Goal: Task Accomplishment & Management: Manage account settings

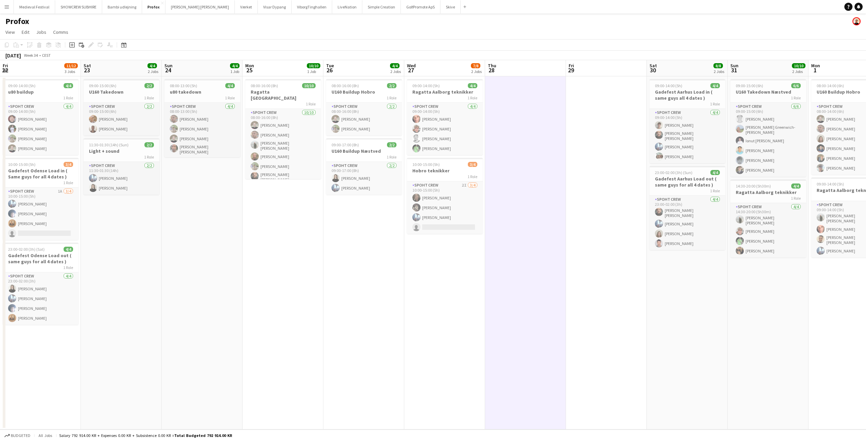
scroll to position [0, 157]
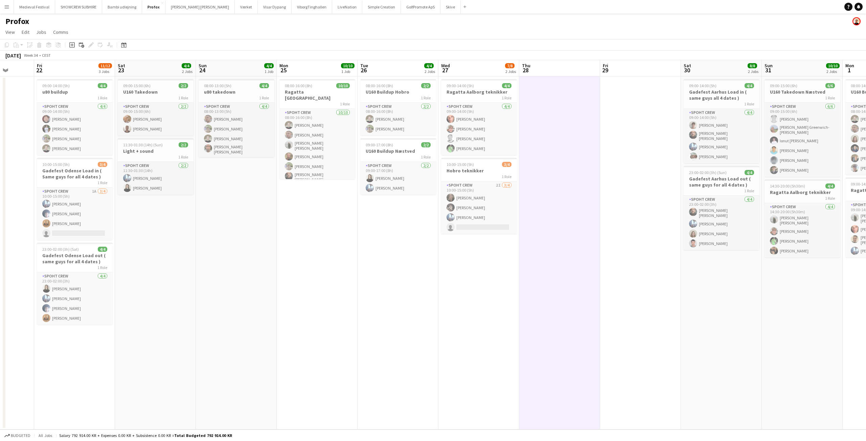
drag, startPoint x: 192, startPoint y: 204, endPoint x: 397, endPoint y: 239, distance: 207.5
click at [391, 242] on app-calendar-viewport "Wed 20 Thu 21 Fri 22 11/12 3 Jobs Sat 23 4/4 2 Jobs Sun 24 4/4 1 Job Mon 25 10/…" at bounding box center [433, 245] width 866 height 370
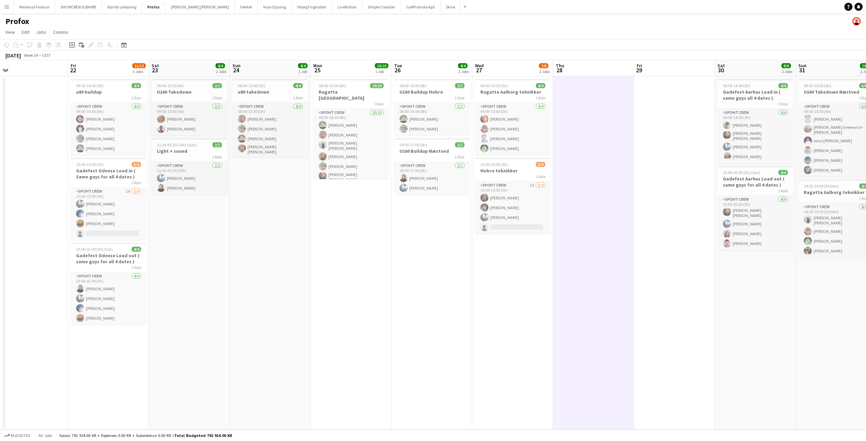
drag, startPoint x: 265, startPoint y: 238, endPoint x: 474, endPoint y: 251, distance: 209.4
click at [464, 251] on app-calendar-viewport "Tue 19 Wed 20 2/2 1 Job Thu 21 Fri 22 11/12 3 Jobs Sat 23 4/4 2 Jobs Sun 24 4/4…" at bounding box center [433, 245] width 866 height 370
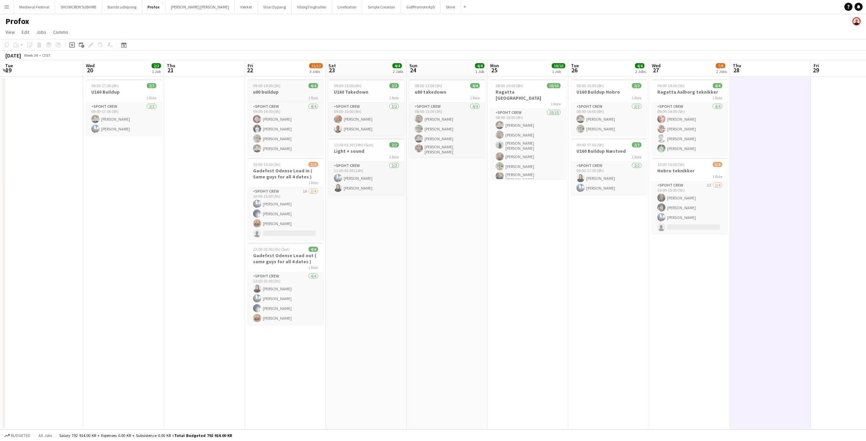
click at [272, 89] on h3 "u80 buildup" at bounding box center [286, 92] width 76 height 6
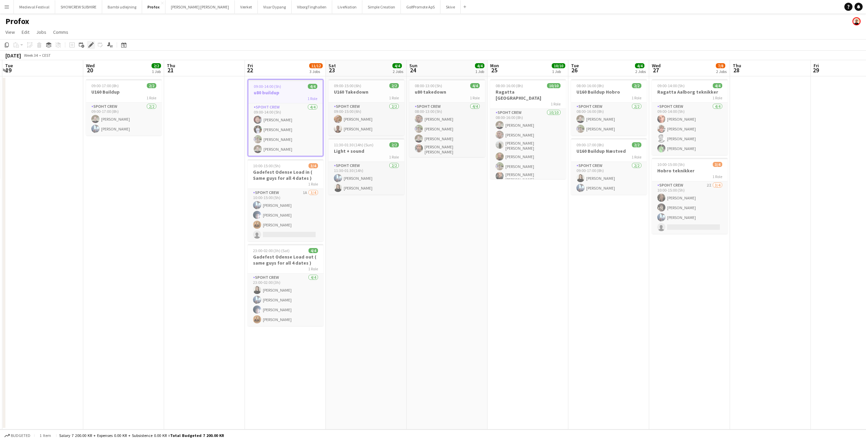
click at [90, 45] on icon at bounding box center [91, 45] width 4 height 4
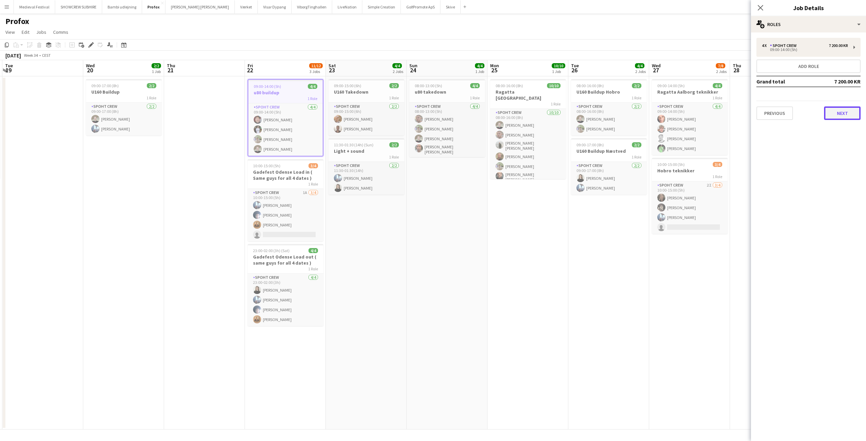
click at [837, 109] on button "Next" at bounding box center [842, 114] width 37 height 14
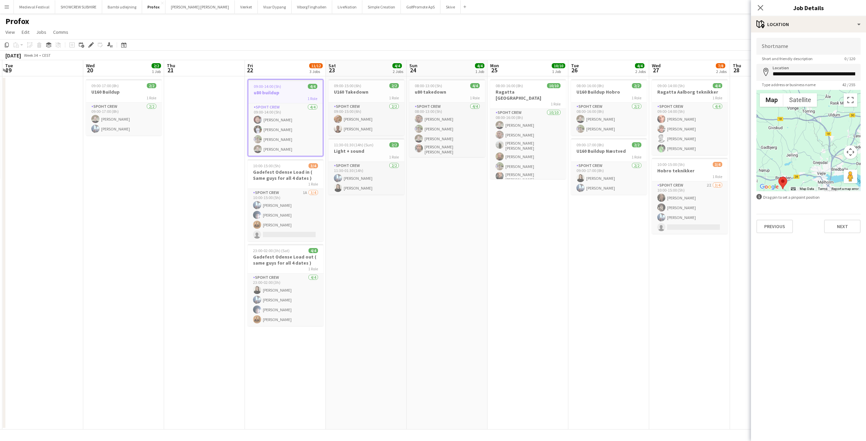
drag, startPoint x: 810, startPoint y: 165, endPoint x: 821, endPoint y: 153, distance: 16.3
click at [821, 153] on div at bounding box center [808, 140] width 104 height 101
click at [398, 305] on app-date-cell "09:00-15:00 (6h) 2/2 U160 Takedown 1 Role Spoht Crew 2/2 09:00-15:00 (6h) Konst…" at bounding box center [366, 252] width 81 height 353
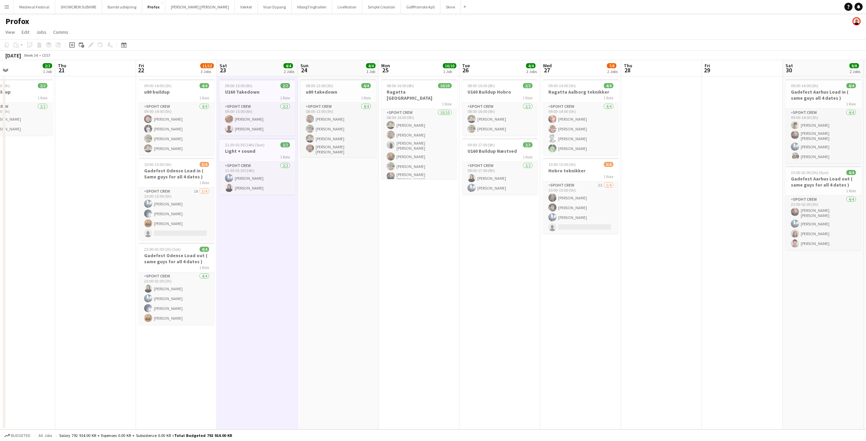
drag, startPoint x: 527, startPoint y: 217, endPoint x: 406, endPoint y: 225, distance: 121.0
click at [410, 225] on app-calendar-viewport "Sun 17 5/6 1 Job Mon 18 8/8 1 Job Tue 19 Wed 20 2/2 1 Job Thu 21 Fri 22 11/12 3…" at bounding box center [433, 245] width 866 height 370
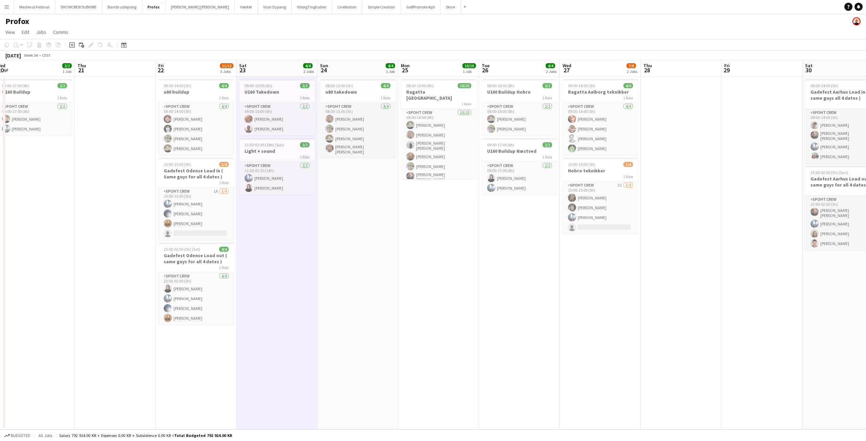
drag, startPoint x: 427, startPoint y: 221, endPoint x: 299, endPoint y: 218, distance: 128.2
click at [336, 218] on app-calendar-viewport "Sun 17 5/6 1 Job Mon 18 8/8 1 Job Tue 19 Wed 20 2/2 1 Job Thu 21 Fri 22 11/12 3…" at bounding box center [433, 245] width 866 height 370
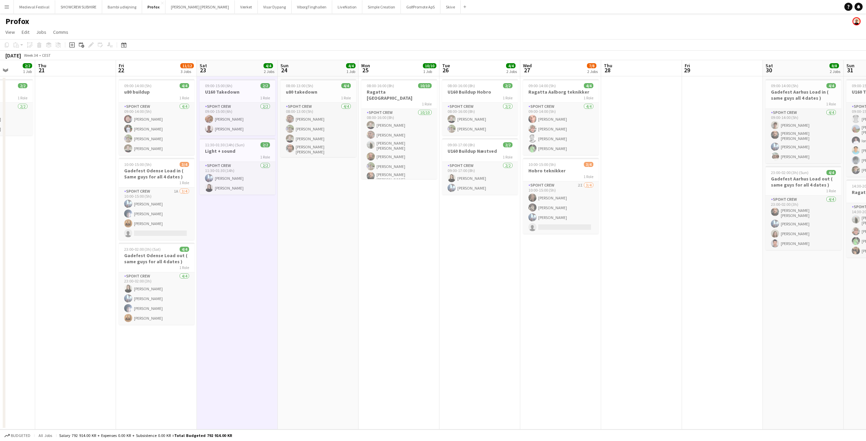
click at [300, 218] on app-calendar-viewport "Sun 17 5/6 1 Job Mon 18 8/8 1 Job Tue 19 Wed 20 2/2 1 Job Thu 21 Fri 22 11/12 3…" at bounding box center [433, 245] width 866 height 370
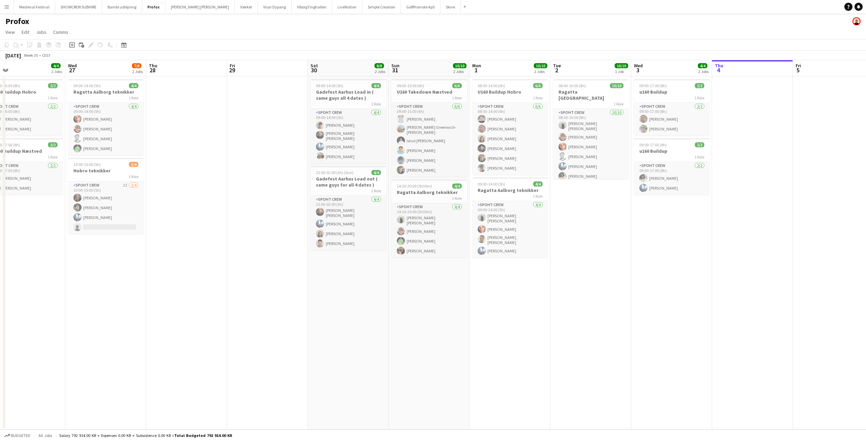
scroll to position [0, 274]
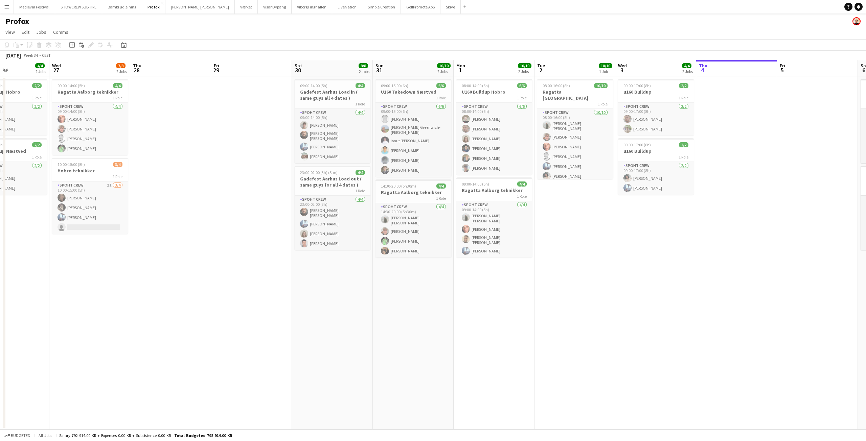
drag, startPoint x: 572, startPoint y: 227, endPoint x: 192, endPoint y: 202, distance: 380.3
click at [192, 202] on app-calendar-viewport "Sat 23 4/4 2 Jobs Sun 24 4/4 1 Job Mon 25 10/10 1 Job Tue 26 4/4 2 Jobs Wed 27 …" at bounding box center [433, 245] width 866 height 370
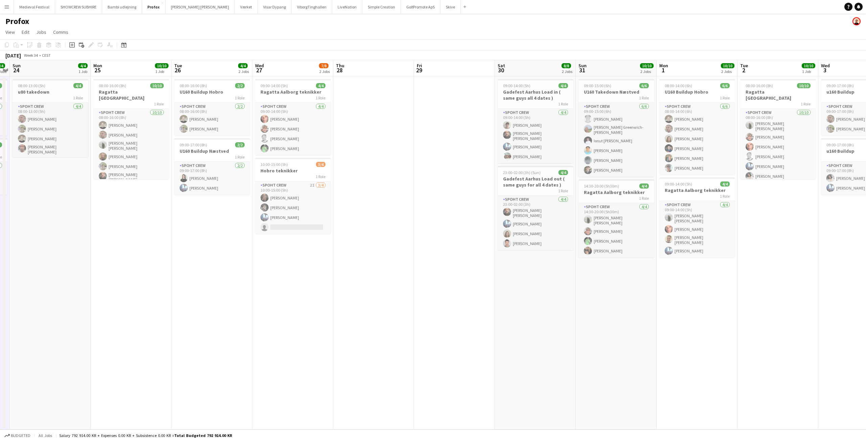
drag, startPoint x: 153, startPoint y: 264, endPoint x: 515, endPoint y: 273, distance: 361.7
click at [507, 272] on app-calendar-viewport "Fri 22 11/12 3 Jobs Sat 23 4/4 2 Jobs Sun 24 4/4 1 Job Mon 25 10/10 1 Job Tue 2…" at bounding box center [433, 245] width 866 height 370
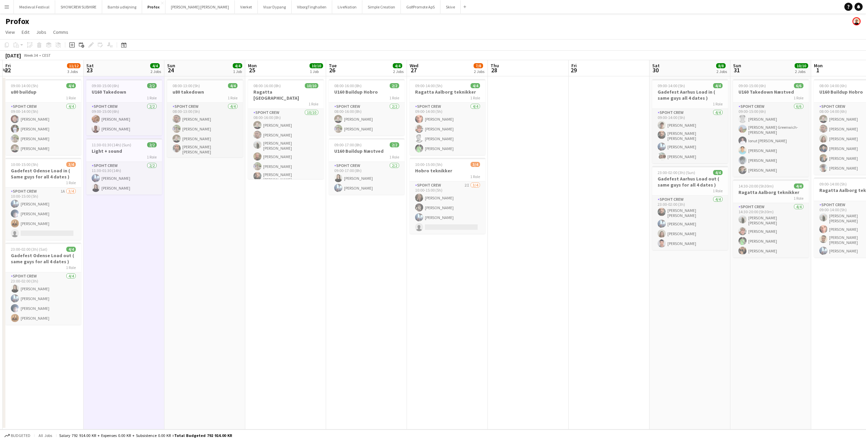
drag, startPoint x: 287, startPoint y: 289, endPoint x: 593, endPoint y: 328, distance: 308.3
click at [599, 343] on app-calendar-viewport "Wed 20 2/2 1 Job Thu 21 Fri 22 11/12 3 Jobs Sat 23 4/4 2 Jobs Sun 24 4/4 1 Job …" at bounding box center [433, 245] width 866 height 370
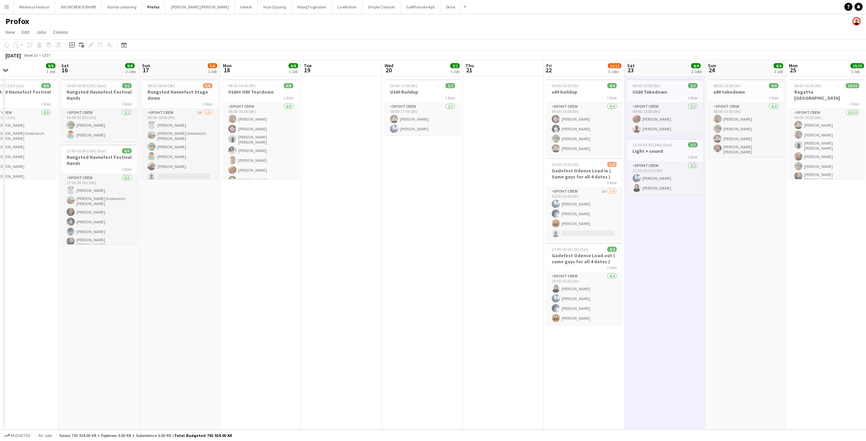
drag, startPoint x: 216, startPoint y: 242, endPoint x: 519, endPoint y: 270, distance: 304.7
click at [534, 281] on app-calendar-viewport "Wed 13 Thu 14 6/6 1 Job Fri 15 8/8 1 Job Sat 16 8/8 2 Jobs Sun 17 5/6 1 Job Mon…" at bounding box center [433, 245] width 866 height 370
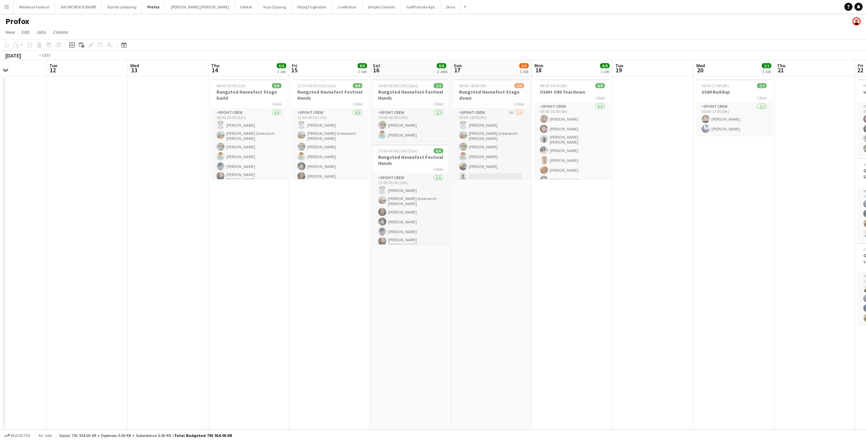
drag, startPoint x: 488, startPoint y: 285, endPoint x: 683, endPoint y: 303, distance: 195.6
click at [684, 302] on app-calendar-viewport "Sat 9 Sun 10 Mon 11 Tue 12 Wed 13 Thu 14 6/6 1 Job Fri 15 8/8 1 Job Sat 16 8/8 …" at bounding box center [433, 245] width 866 height 370
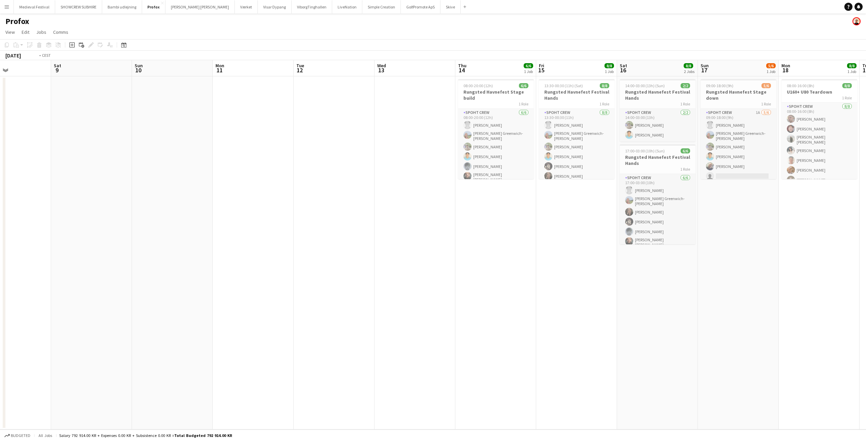
drag, startPoint x: 415, startPoint y: 279, endPoint x: 162, endPoint y: 275, distance: 252.7
click at [163, 275] on app-calendar-viewport "Tue 5 Wed 6 Thu 7 Fri 8 Sat 9 Sun 10 Mon 11 Tue 12 Wed 13 Thu 14 6/6 1 Job Fri …" at bounding box center [433, 245] width 866 height 370
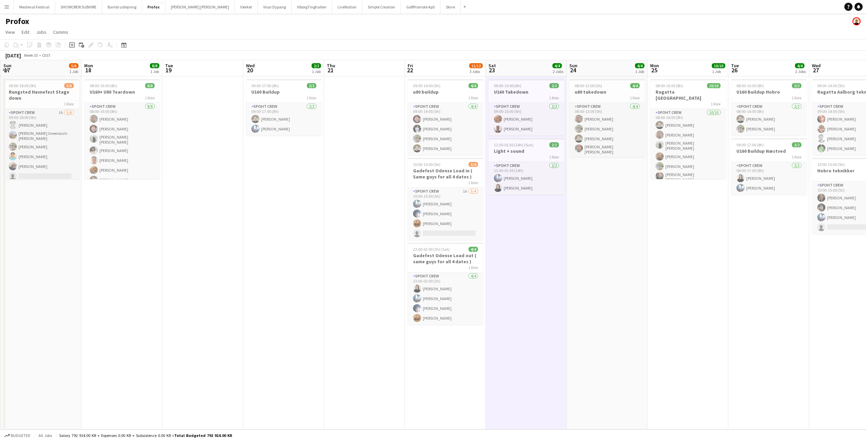
drag, startPoint x: 511, startPoint y: 305, endPoint x: 192, endPoint y: 287, distance: 319.4
click at [192, 297] on app-calendar-viewport "Thu 14 6/6 1 Job Fri 15 8/8 1 Job Sat 16 8/8 2 Jobs Sun 17 5/6 1 Job Mon 18 8/8…" at bounding box center [433, 245] width 866 height 370
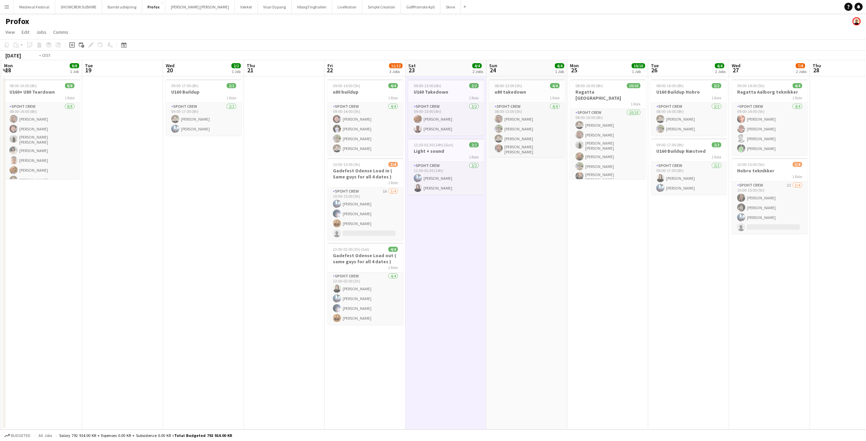
drag, startPoint x: 630, startPoint y: 287, endPoint x: 339, endPoint y: 235, distance: 296.2
click at [345, 238] on app-calendar-viewport "Thu 14 6/6 1 Job Fri 15 8/8 1 Job Sat 16 8/8 2 Jobs Sun 17 5/6 1 Job Mon 18 8/8…" at bounding box center [433, 245] width 866 height 370
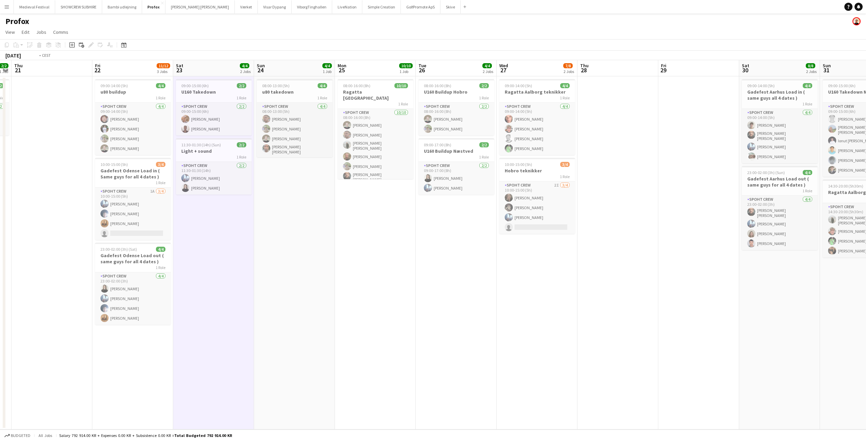
drag, startPoint x: 517, startPoint y: 279, endPoint x: 177, endPoint y: 272, distance: 341.0
click at [180, 273] on app-calendar-viewport "Mon 18 8/8 1 Job Tue 19 Wed 20 2/2 1 Job Thu 21 Fri 22 11/12 3 Jobs Sat 23 4/4 …" at bounding box center [433, 245] width 866 height 370
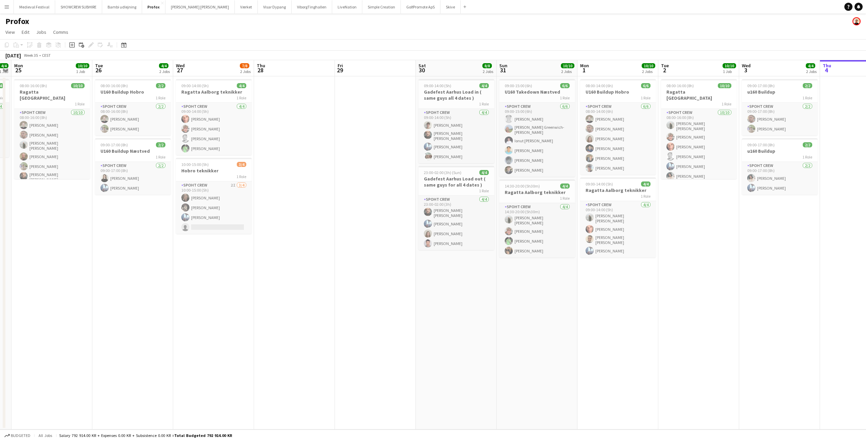
scroll to position [0, 247]
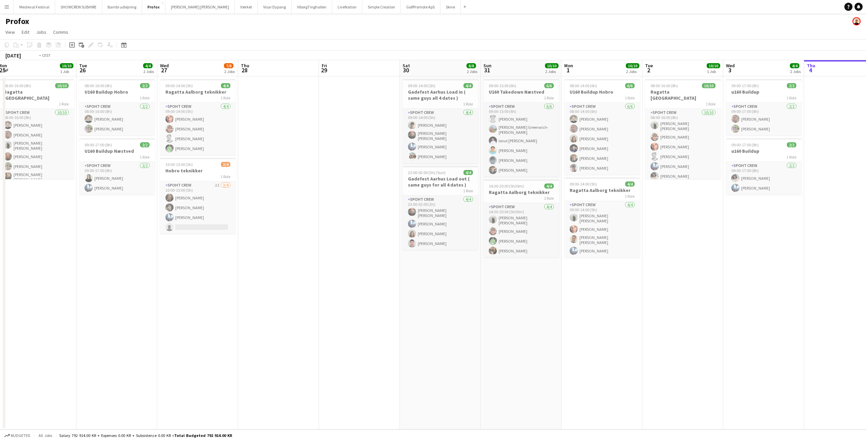
drag, startPoint x: 298, startPoint y: 283, endPoint x: 490, endPoint y: 302, distance: 193.4
click at [336, 287] on app-calendar-viewport "Fri 22 11/12 3 Jobs Sat 23 4/4 2 Jobs Sun 24 4/4 1 Job Mon 25 10/10 1 Job Tue 2…" at bounding box center [433, 245] width 866 height 370
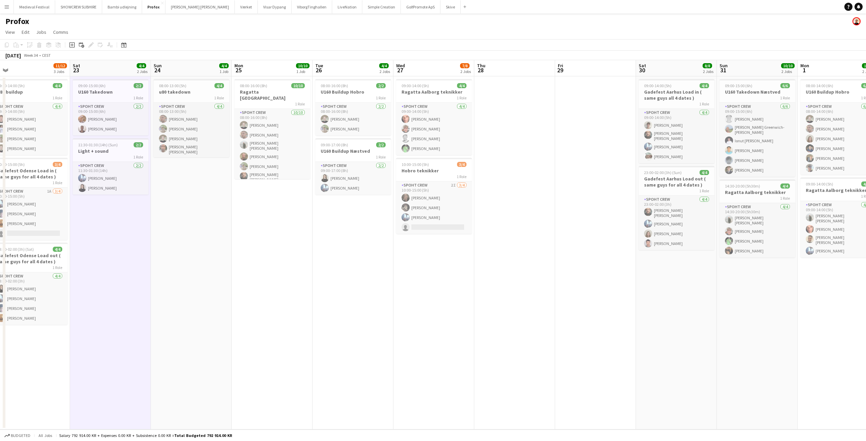
drag, startPoint x: 490, startPoint y: 302, endPoint x: 553, endPoint y: 303, distance: 62.9
click at [560, 307] on app-calendar-viewport "Wed 20 2/2 1 Job Thu 21 Fri 22 11/12 3 Jobs Sat 23 4/4 2 Jobs Sun 24 4/4 1 Job …" at bounding box center [433, 245] width 866 height 370
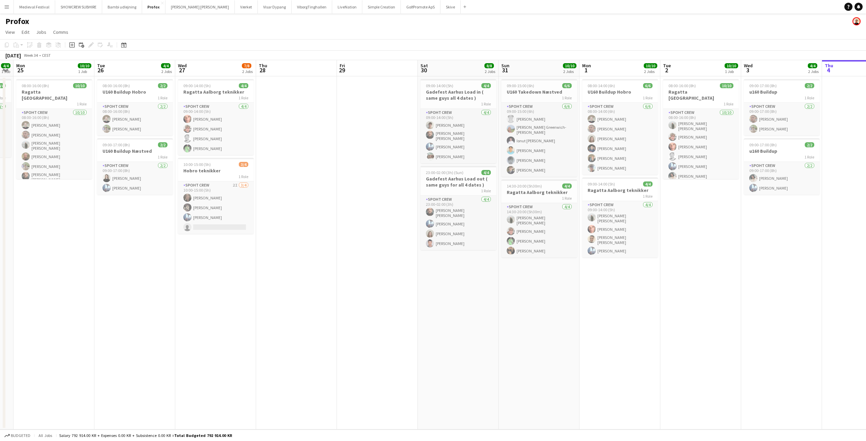
drag, startPoint x: 352, startPoint y: 216, endPoint x: 130, endPoint y: 214, distance: 221.5
click at [130, 214] on app-calendar-viewport "Fri 22 11/12 3 Jobs Sat 23 4/4 2 Jobs Sun 24 4/4 1 Job Mon 25 10/10 1 Job Tue 2…" at bounding box center [433, 245] width 866 height 370
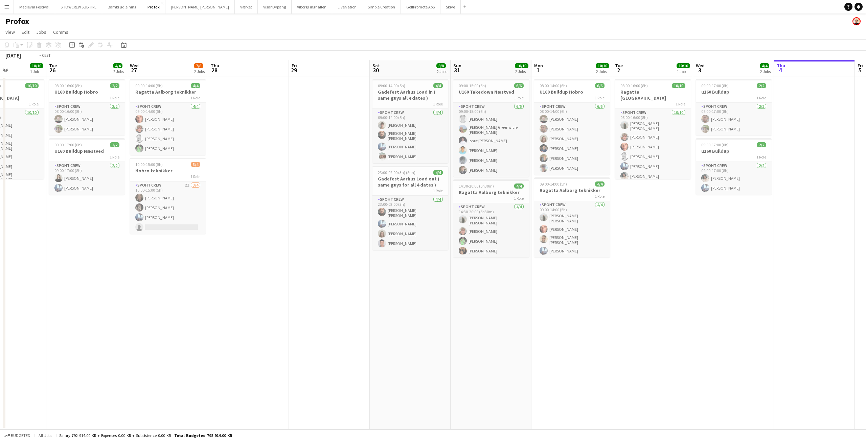
scroll to position [0, 145]
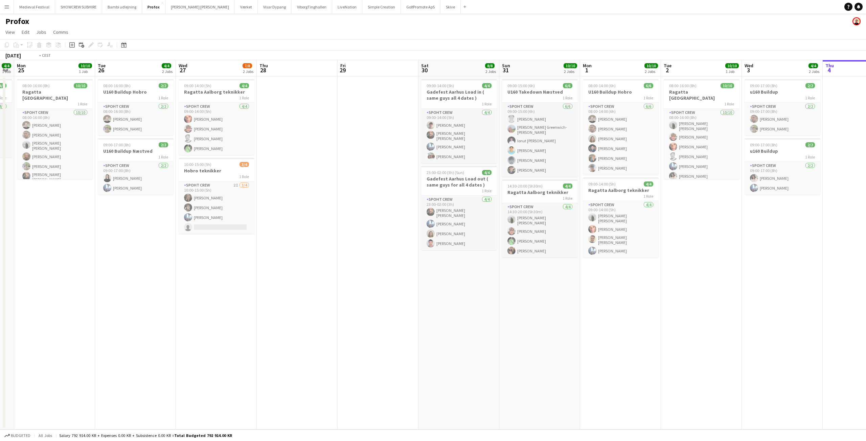
drag, startPoint x: 533, startPoint y: 303, endPoint x: 558, endPoint y: 320, distance: 30.5
click at [558, 320] on app-calendar-viewport "Sat 23 4/4 2 Jobs Sun 24 4/4 1 Job Mon 25 10/10 1 Job Tue 26 4/4 2 Jobs Wed 27 …" at bounding box center [433, 245] width 866 height 370
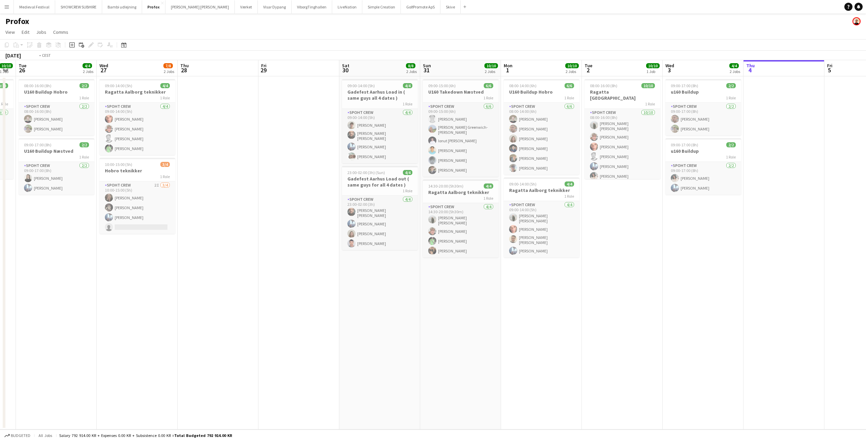
drag, startPoint x: 346, startPoint y: 244, endPoint x: 358, endPoint y: 262, distance: 21.6
click at [358, 262] on app-calendar-viewport "Sun 24 4/4 1 Job Mon 25 10/10 1 Job Tue 26 4/4 2 Jobs Wed 27 7/8 2 Jobs Thu 28 …" at bounding box center [433, 245] width 866 height 370
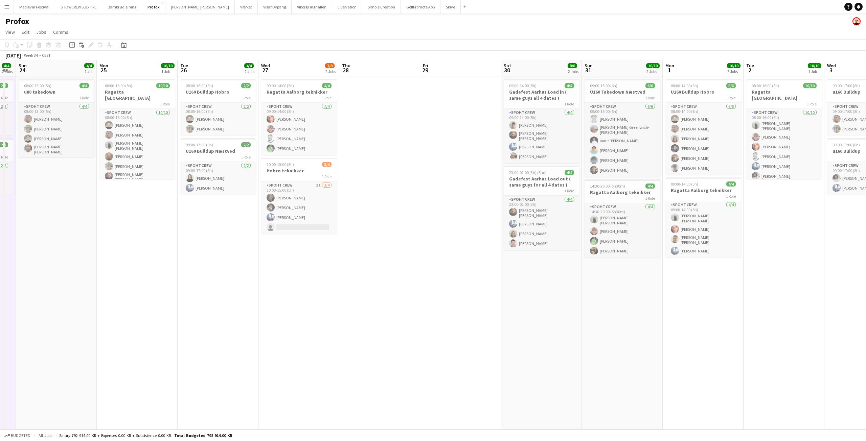
scroll to position [0, 213]
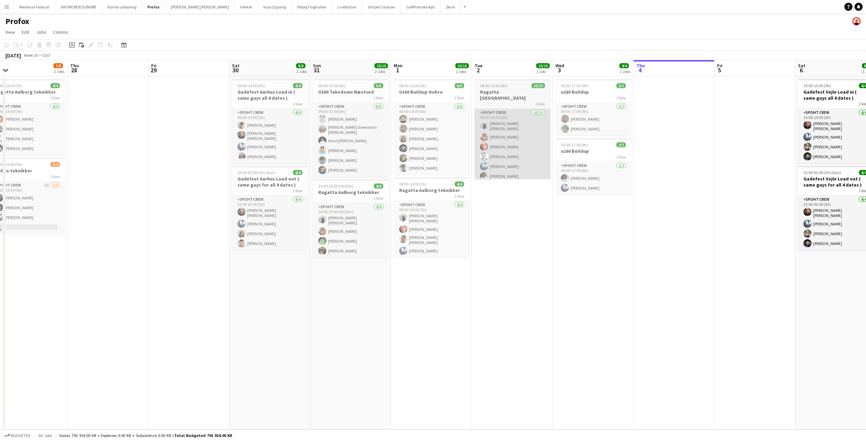
drag, startPoint x: 523, startPoint y: 226, endPoint x: 136, endPoint y: 178, distance: 390.2
click at [156, 179] on app-calendar-viewport "Sun 24 4/4 1 Job Mon 25 10/10 1 Job Tue 26 4/4 2 Jobs Wed 27 7/8 2 Jobs Thu 28 …" at bounding box center [433, 245] width 866 height 370
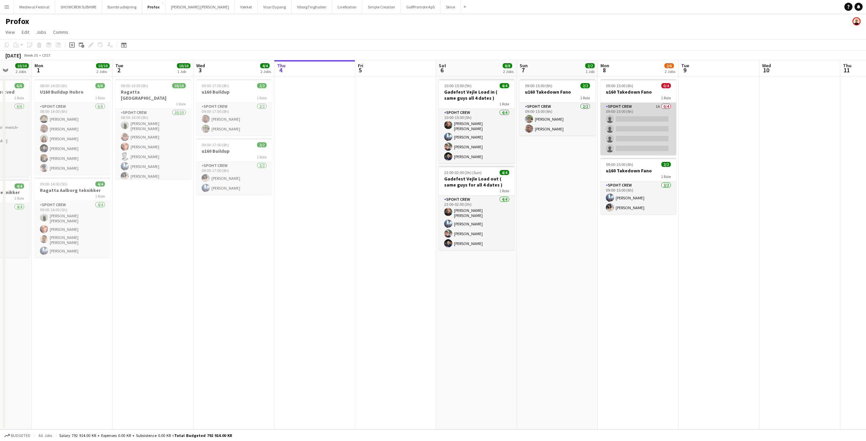
click at [642, 125] on app-card-role "Spoht Crew 1A 0/4 09:00-15:00 (6h) single-neutral-actions single-neutral-action…" at bounding box center [638, 129] width 76 height 52
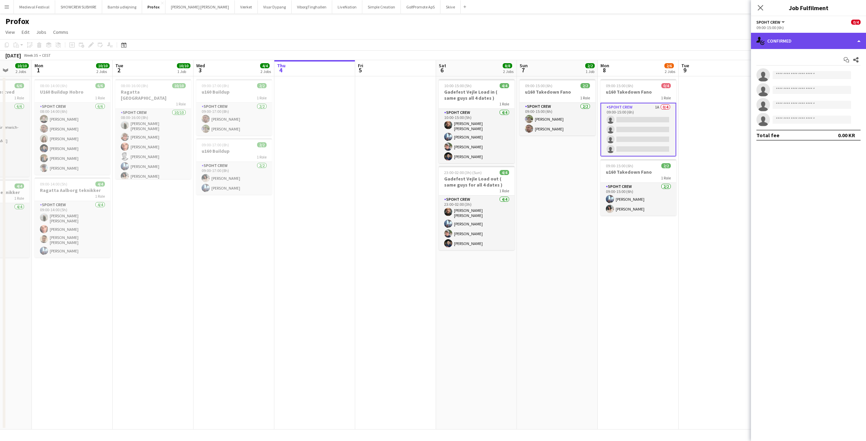
click at [839, 35] on div "single-neutral-actions-check-2 Confirmed" at bounding box center [808, 41] width 115 height 16
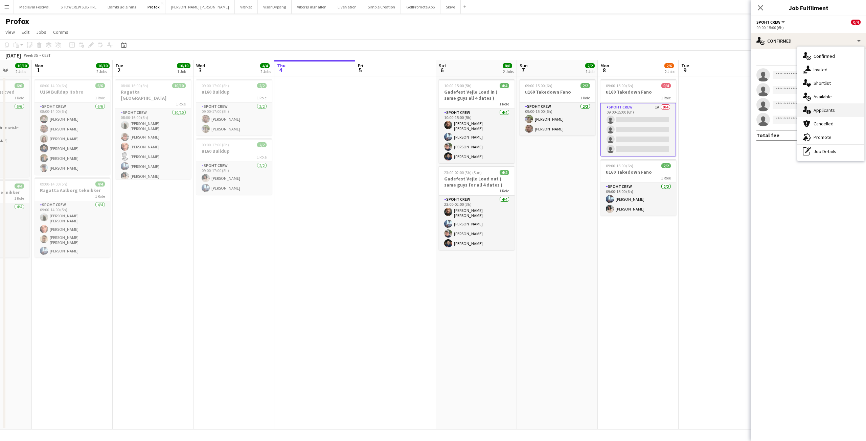
click at [814, 112] on span "Applicants" at bounding box center [823, 110] width 21 height 6
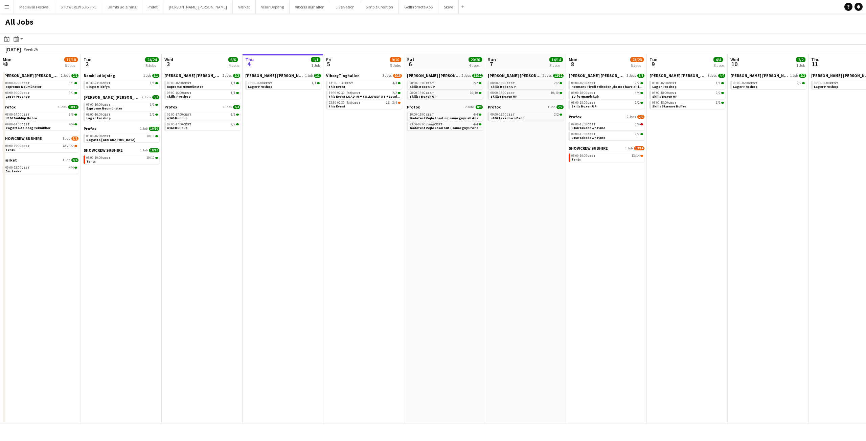
scroll to position [0, 148]
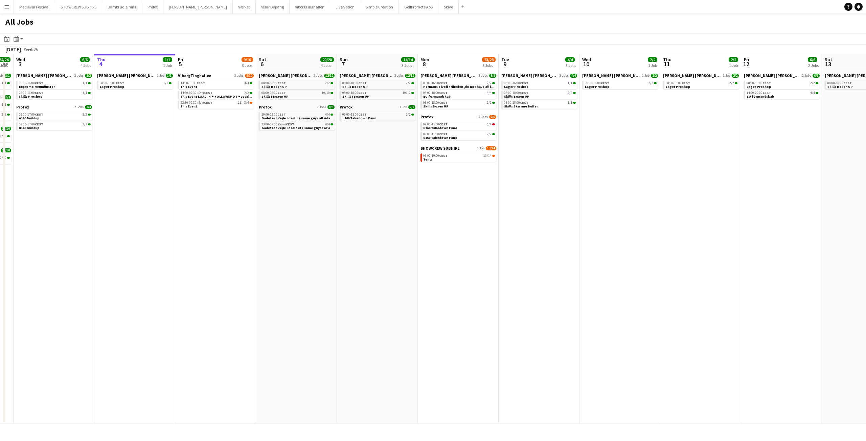
drag, startPoint x: 348, startPoint y: 162, endPoint x: 362, endPoint y: 162, distance: 14.2
click at [361, 162] on app-calendar-viewport "Mon 1 17/18 6 Jobs Tue 2 24/24 5 Jobs Wed 3 6/6 4 Jobs Thu 4 1/1 1 Job Fri 5 9/…" at bounding box center [433, 239] width 866 height 370
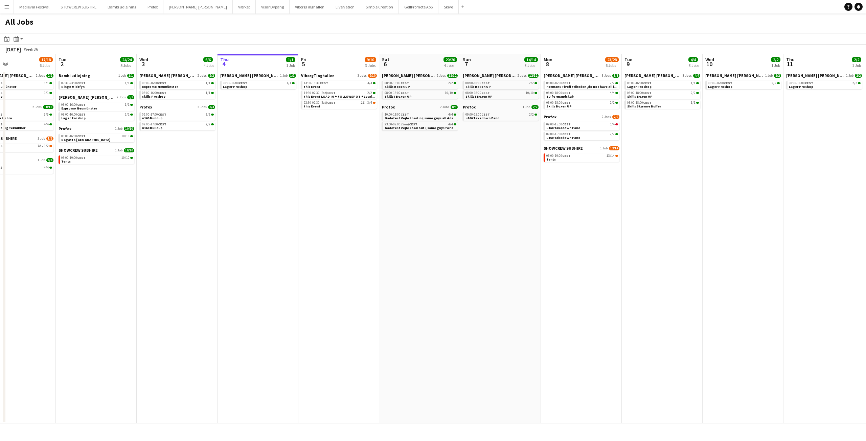
drag, startPoint x: 364, startPoint y: 165, endPoint x: 337, endPoint y: 173, distance: 28.5
click at [337, 173] on app-date-cell "ViborgTinghallen 3 Jobs 9/10 14:30-18:30 CEST 4/4 this Event 14:30-02:30 (Sat) …" at bounding box center [338, 246] width 81 height 353
click at [345, 101] on link "22:30-02:30 (Sat) CEST 2I • 3/4 this Event" at bounding box center [340, 104] width 72 height 8
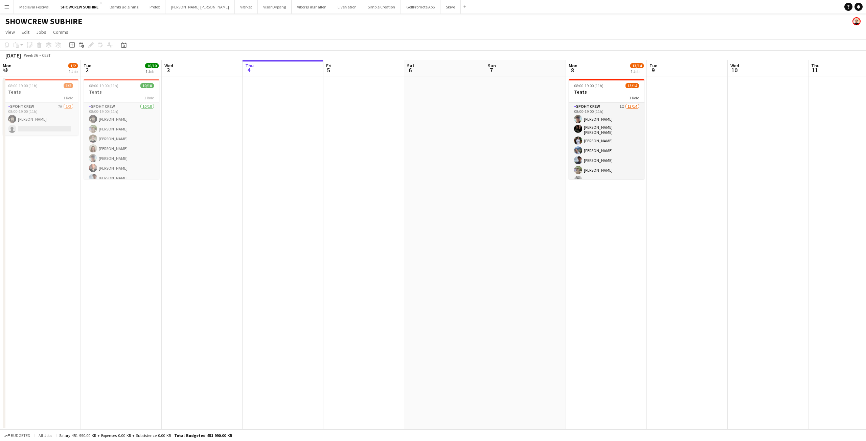
scroll to position [0, 233]
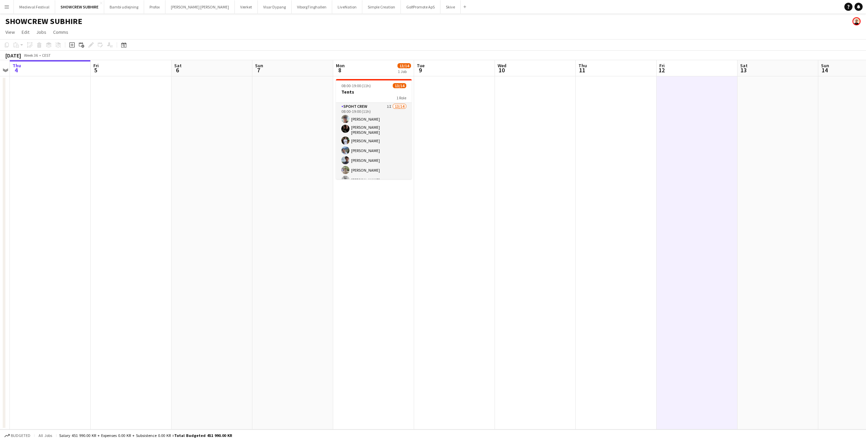
click at [47, 180] on app-date-cell at bounding box center [50, 252] width 81 height 353
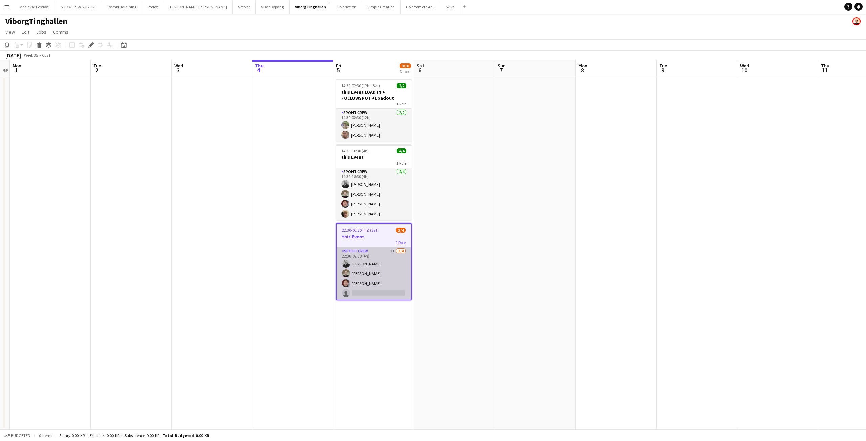
click at [388, 253] on app-card-role "Spoht Crew 2I 3/4 22:30-02:30 (4h) mihai obreja Nicolai Schmidt Jesper Lau-Niel…" at bounding box center [374, 274] width 74 height 52
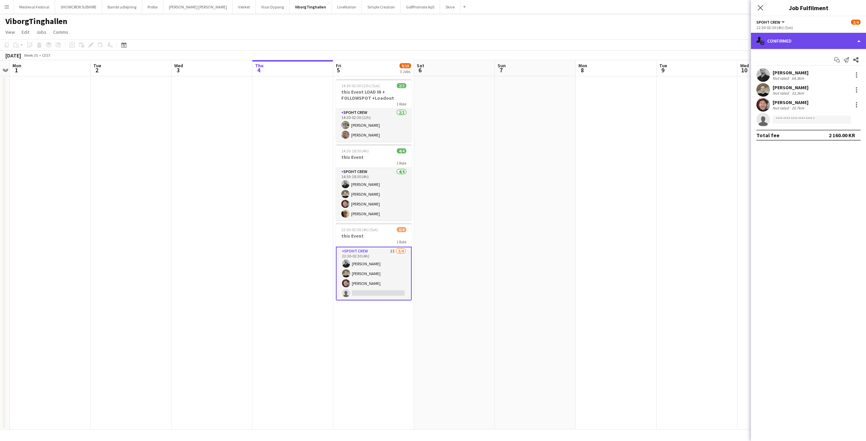
click at [793, 48] on div "single-neutral-actions-check-2 Confirmed" at bounding box center [808, 41] width 115 height 16
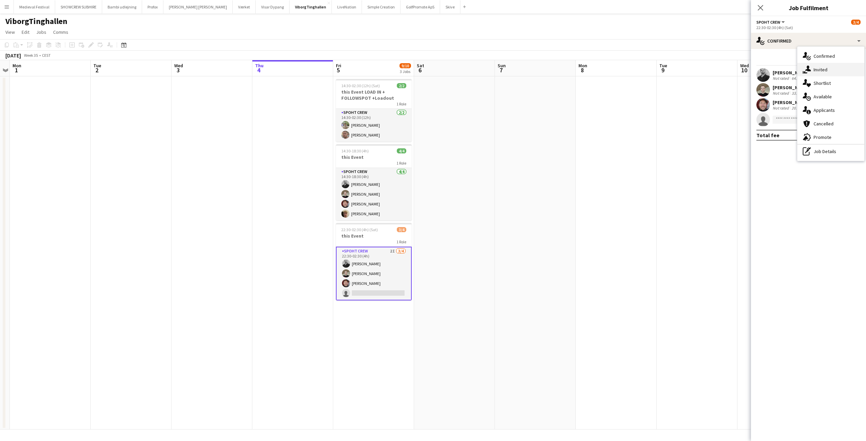
click at [812, 68] on div "single-neutral-actions-share-1 Invited" at bounding box center [830, 70] width 67 height 14
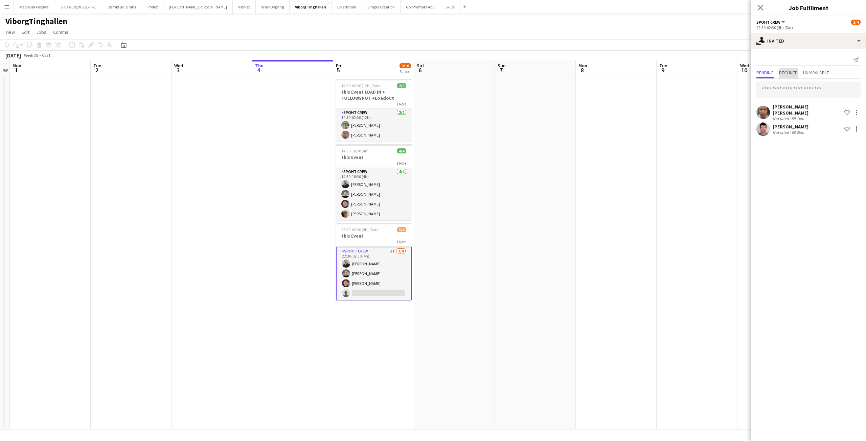
click at [797, 73] on span "Declined" at bounding box center [788, 72] width 19 height 5
click at [769, 71] on span "Pending" at bounding box center [764, 72] width 17 height 5
click at [549, 193] on app-date-cell at bounding box center [535, 252] width 81 height 353
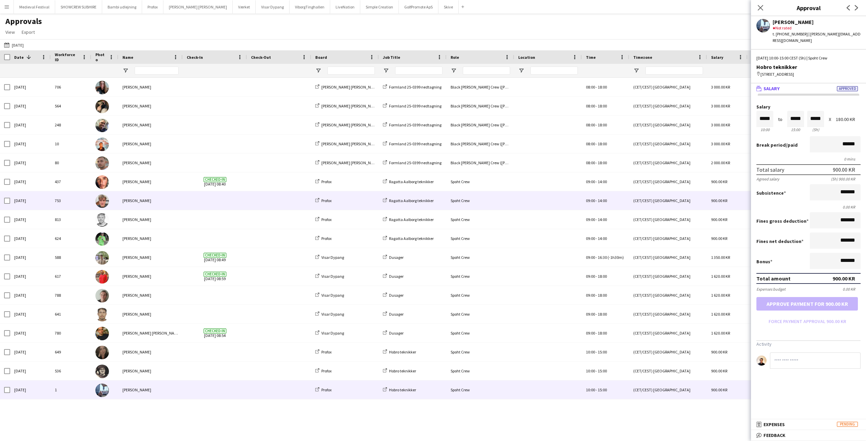
click at [283, 186] on span at bounding box center [279, 181] width 56 height 19
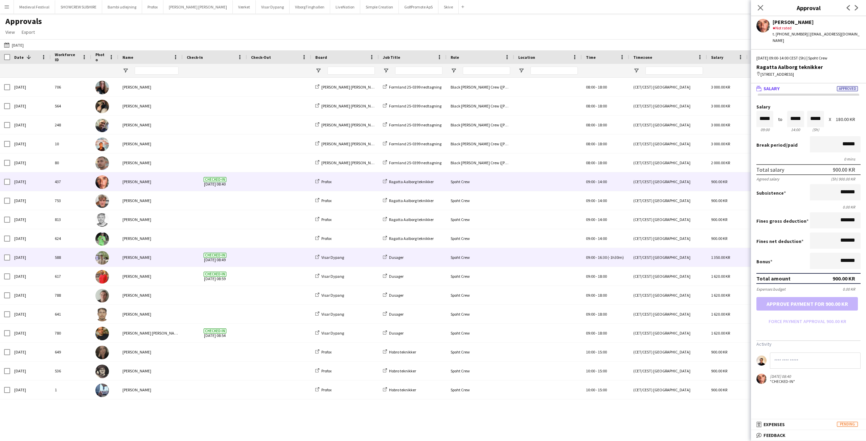
click at [261, 257] on span at bounding box center [279, 257] width 56 height 19
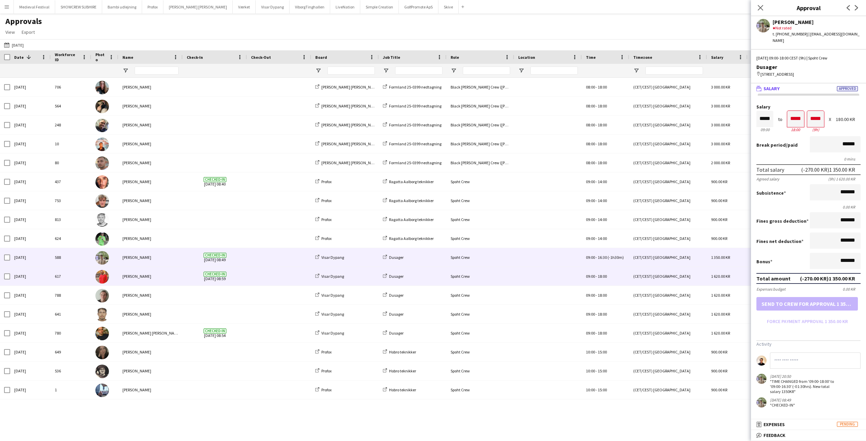
click at [260, 277] on span at bounding box center [279, 276] width 56 height 19
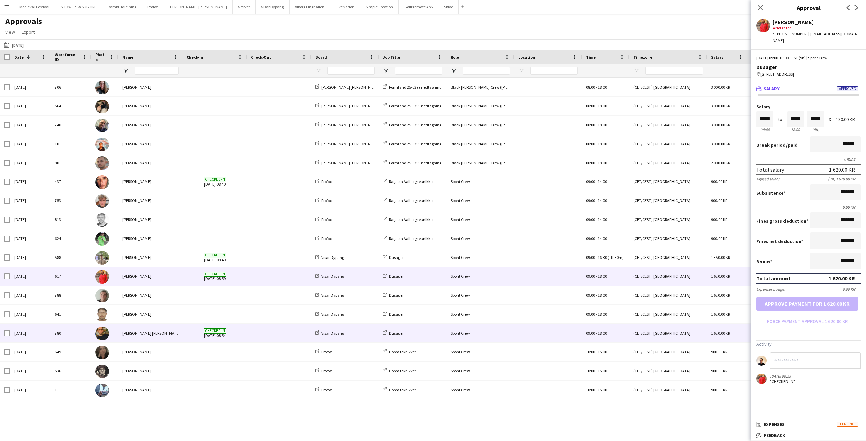
click at [246, 334] on div "Checked-in 27-08-2025 08:54" at bounding box center [215, 333] width 64 height 19
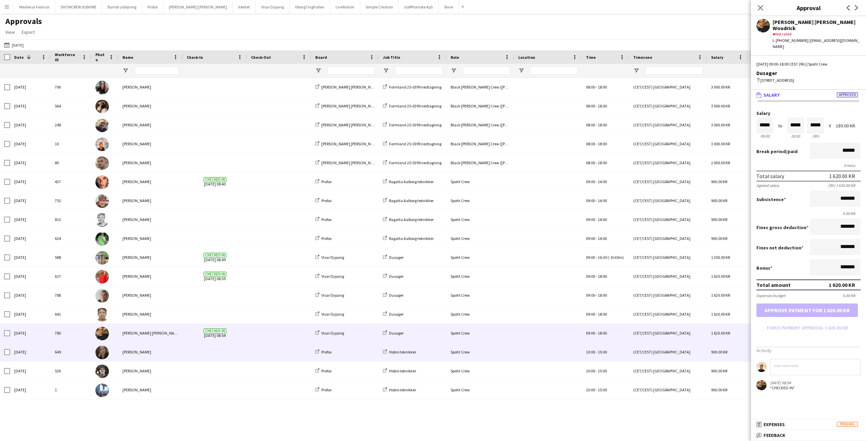
click at [247, 352] on div at bounding box center [279, 352] width 64 height 19
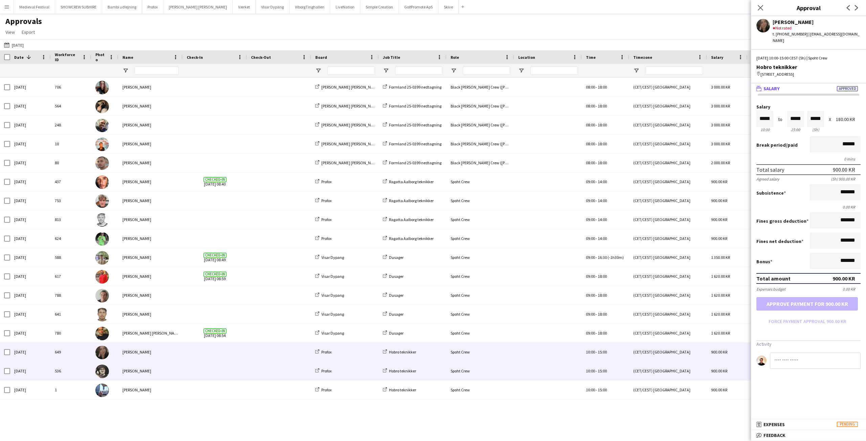
click at [247, 372] on div at bounding box center [215, 371] width 64 height 19
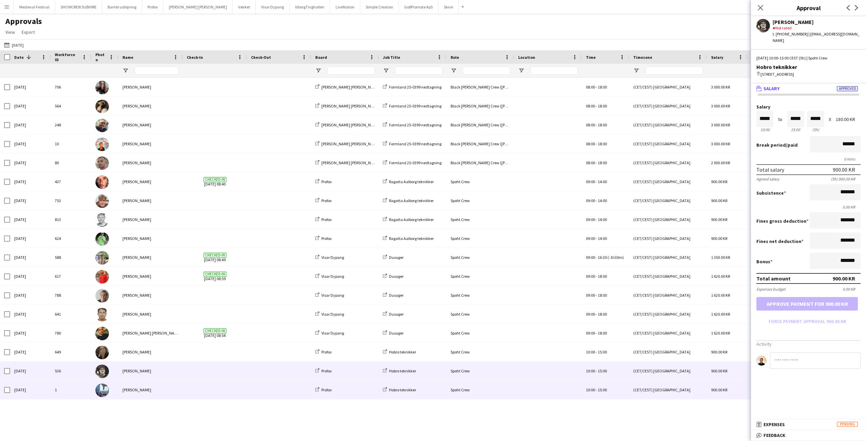
click at [251, 394] on div at bounding box center [279, 390] width 64 height 19
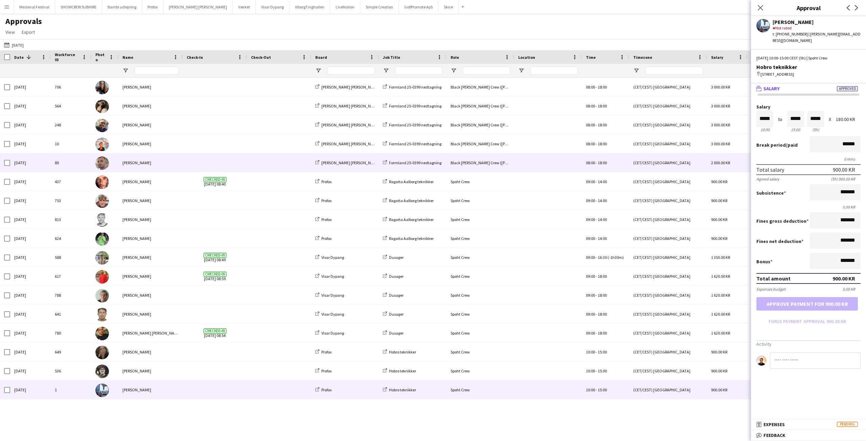
click at [261, 164] on span at bounding box center [279, 163] width 56 height 19
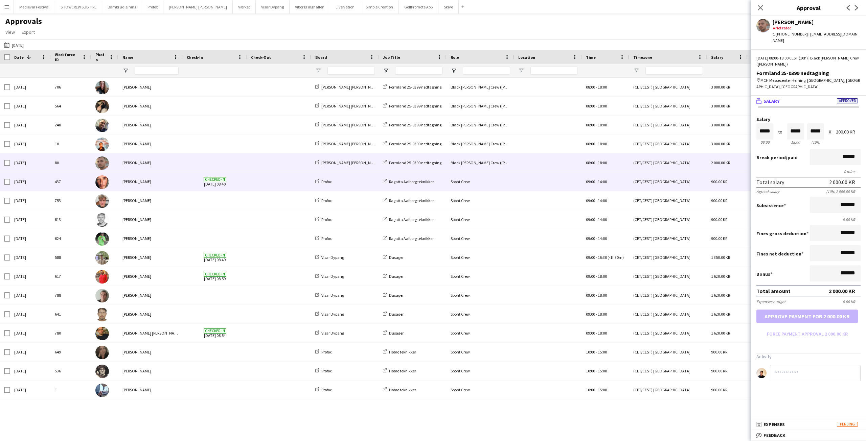
click at [248, 180] on div at bounding box center [279, 181] width 64 height 19
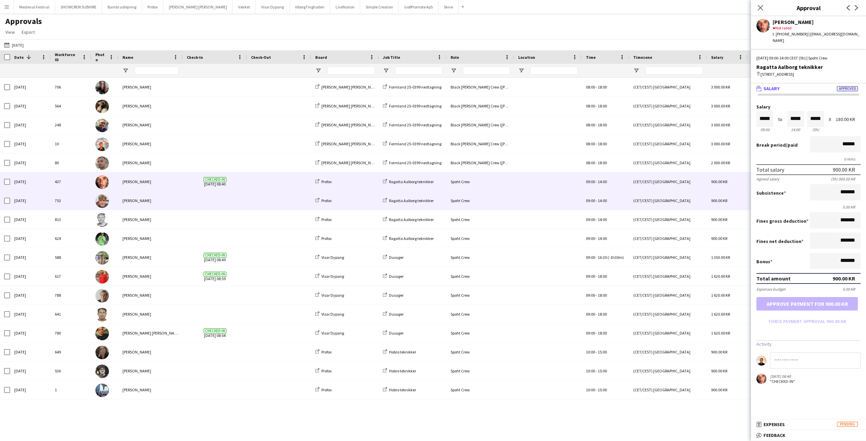
click at [244, 198] on div at bounding box center [215, 200] width 64 height 19
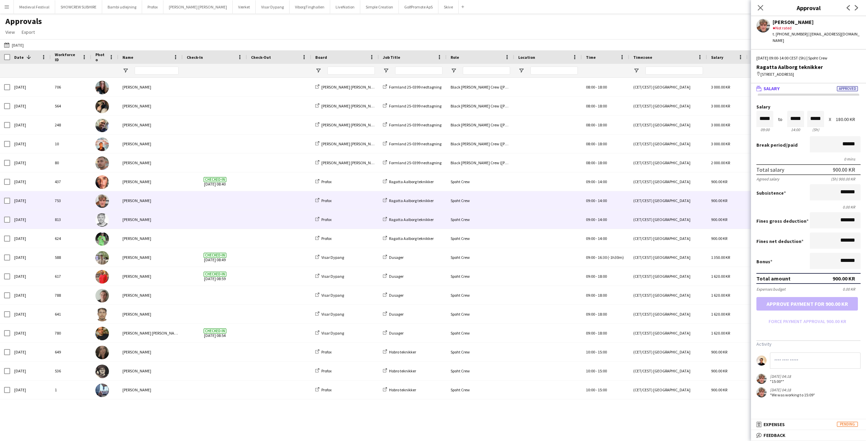
click at [224, 216] on span at bounding box center [215, 219] width 56 height 19
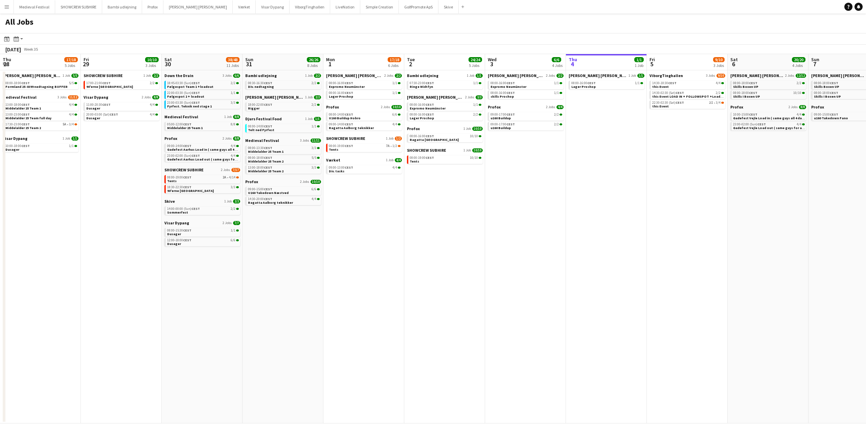
scroll to position [0, 184]
